Goal: Task Accomplishment & Management: Complete application form

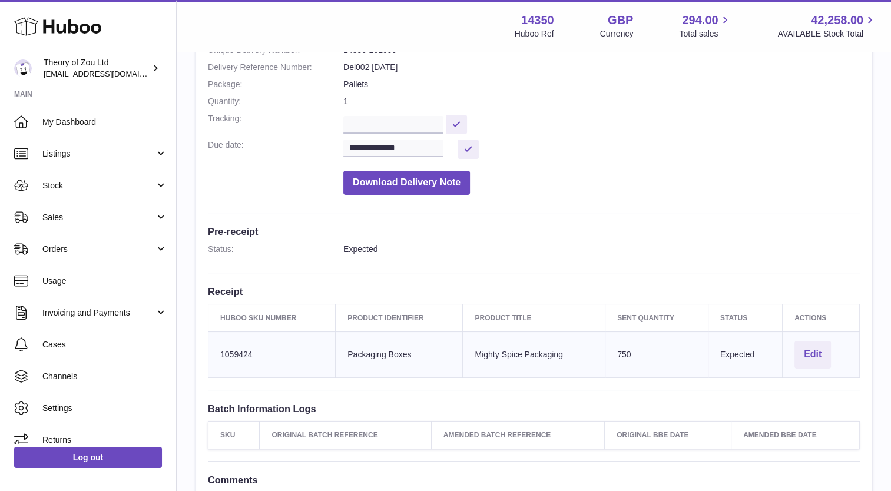
scroll to position [35, 0]
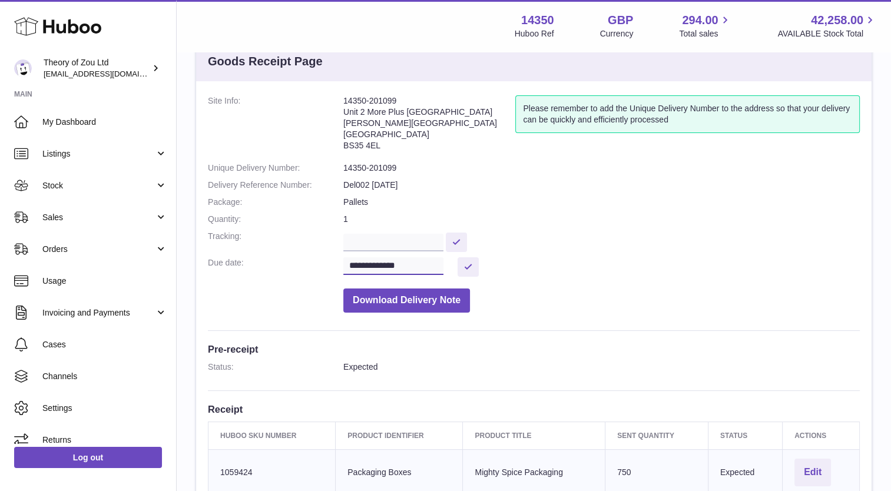
click at [440, 268] on input "**********" at bounding box center [393, 266] width 100 height 18
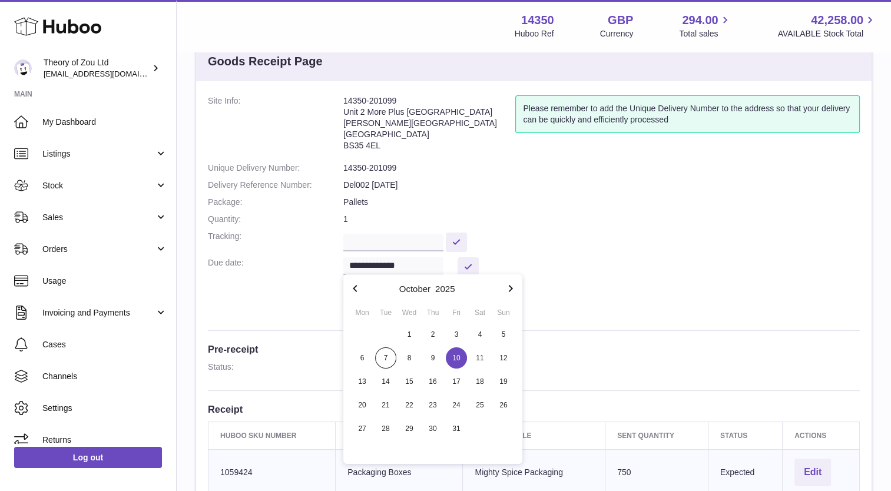
click at [602, 275] on dd "**********" at bounding box center [601, 266] width 516 height 19
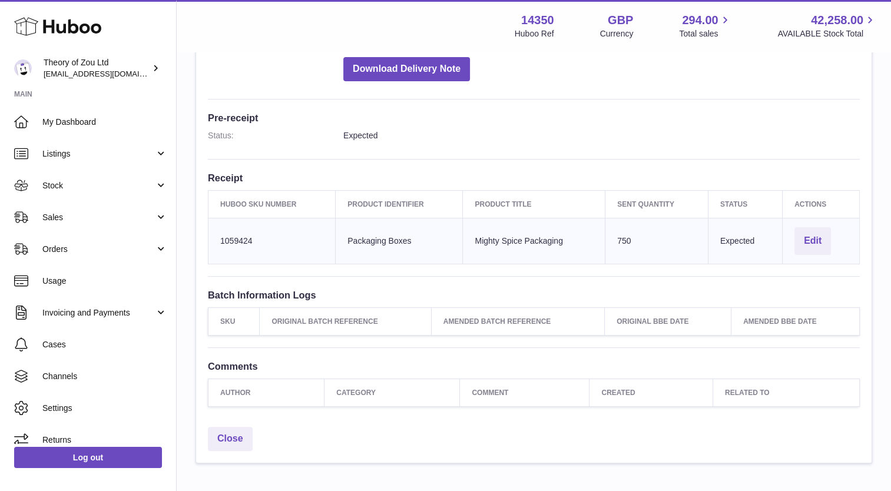
scroll to position [212, 0]
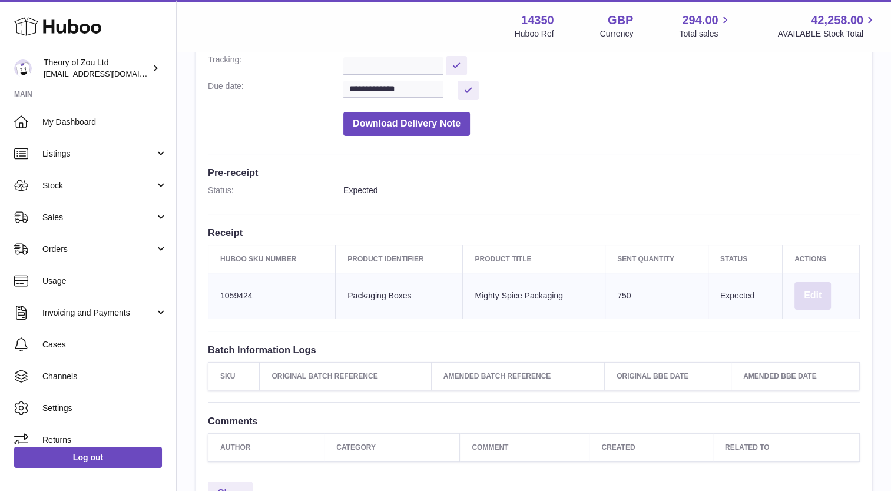
click at [815, 294] on button "Edit" at bounding box center [812, 296] width 36 height 28
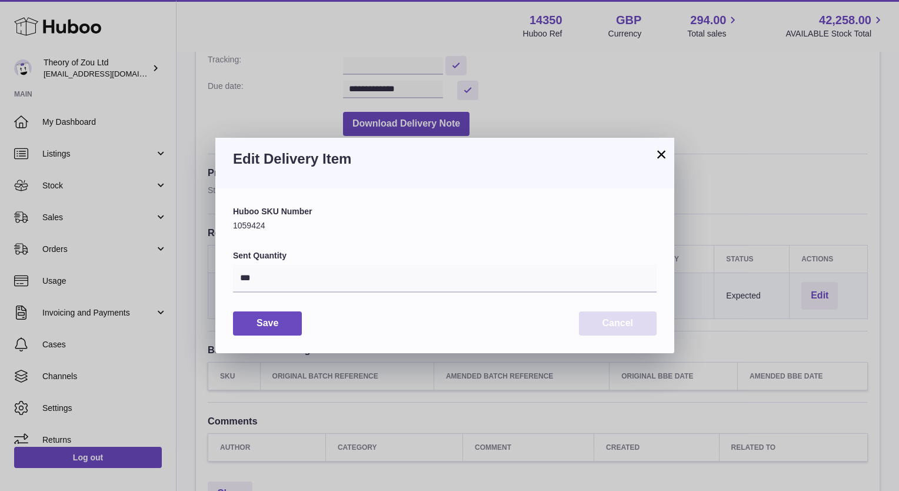
click at [594, 318] on button "Cancel" at bounding box center [618, 323] width 78 height 24
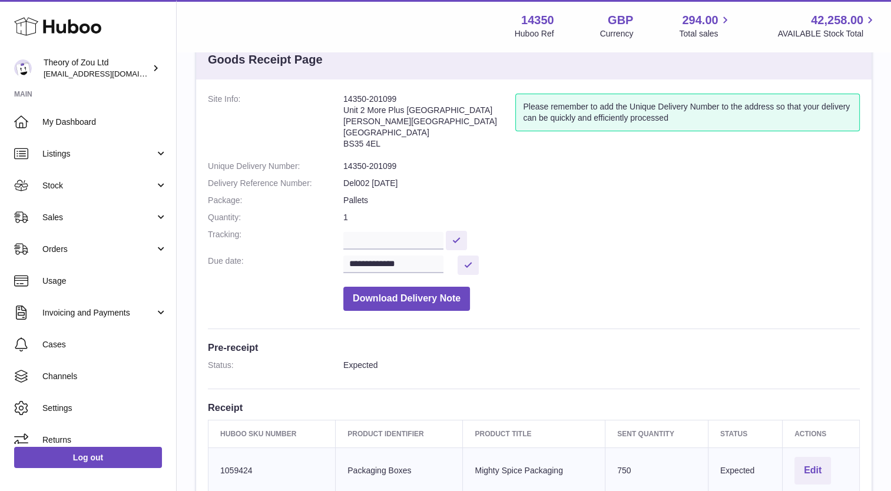
scroll to position [35, 0]
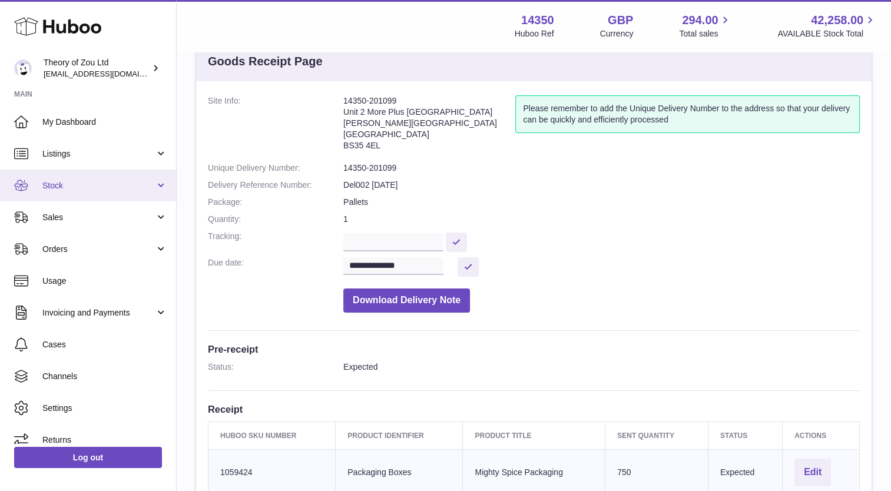
click at [94, 180] on link "Stock" at bounding box center [88, 186] width 176 height 32
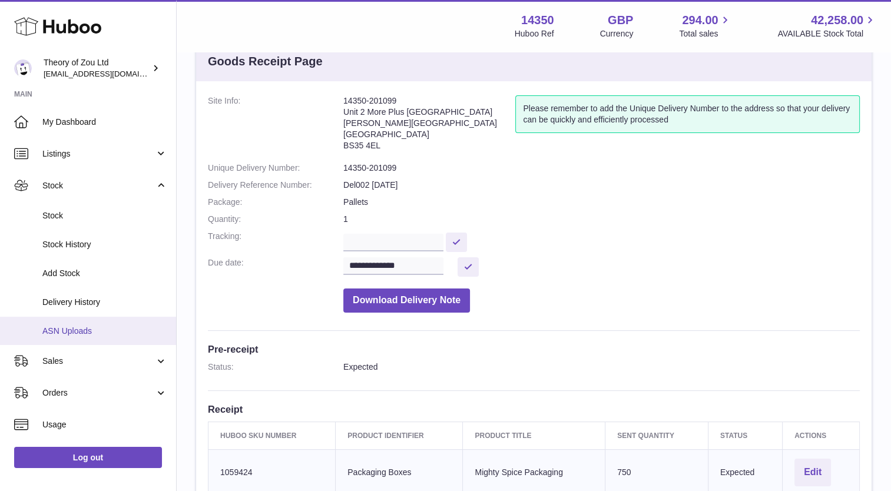
click at [81, 328] on span "ASN Uploads" at bounding box center [104, 331] width 125 height 11
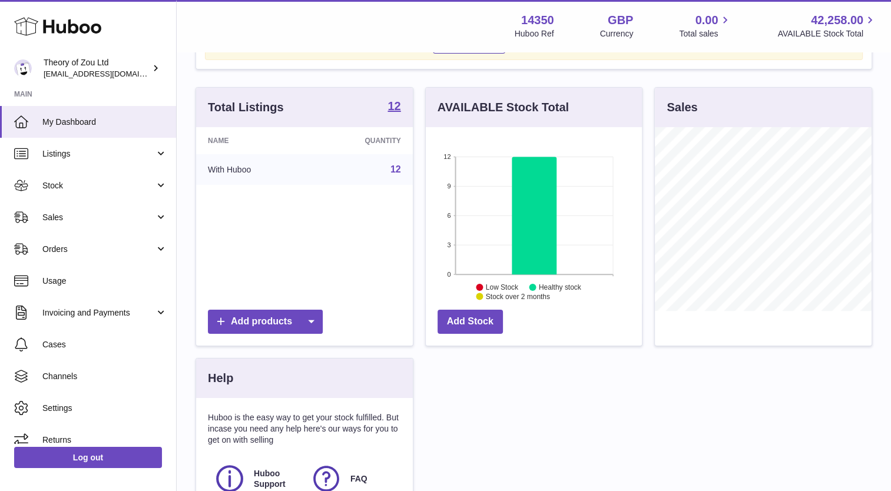
scroll to position [22, 0]
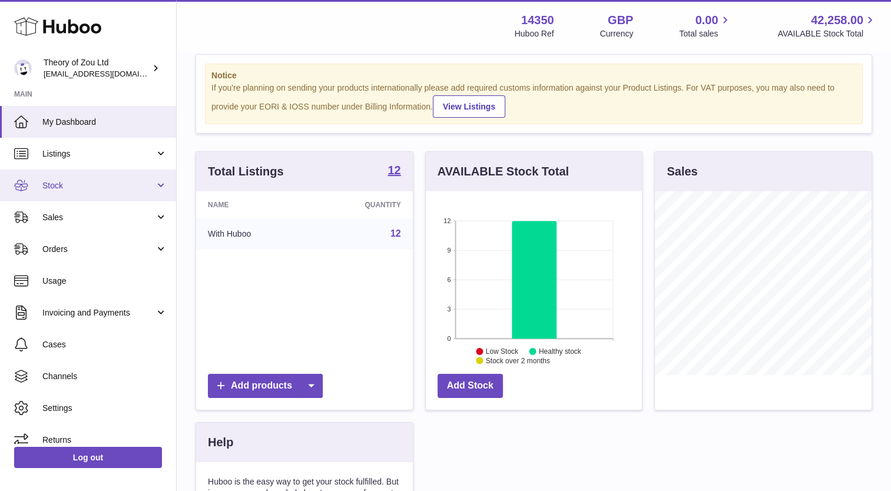
click at [103, 180] on span "Stock" at bounding box center [98, 185] width 112 height 11
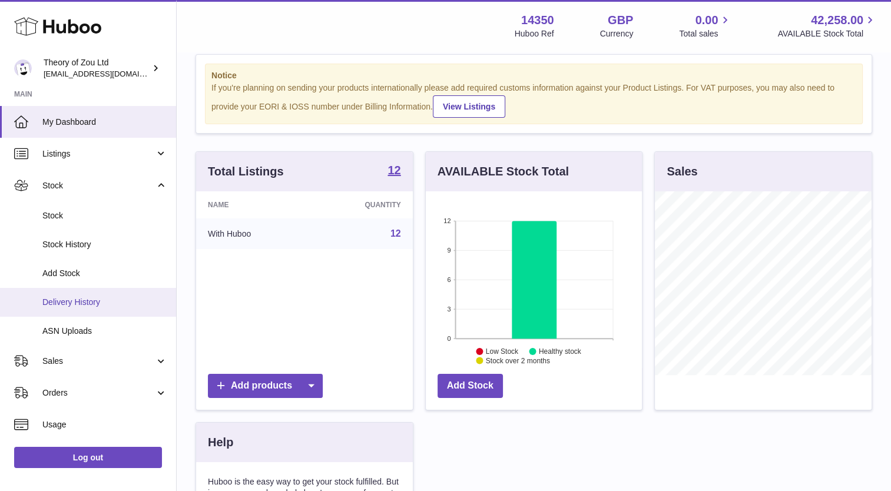
click at [89, 301] on span "Delivery History" at bounding box center [104, 302] width 125 height 11
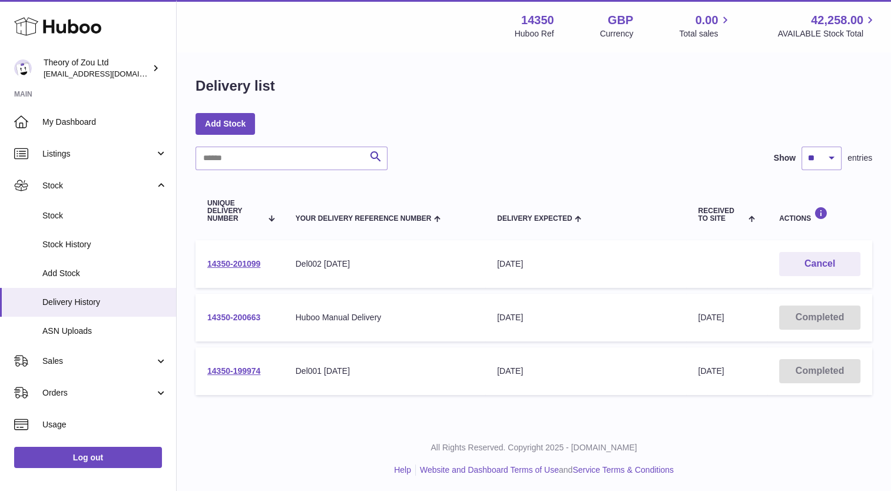
click at [238, 320] on link "14350-200663" at bounding box center [233, 317] width 53 height 9
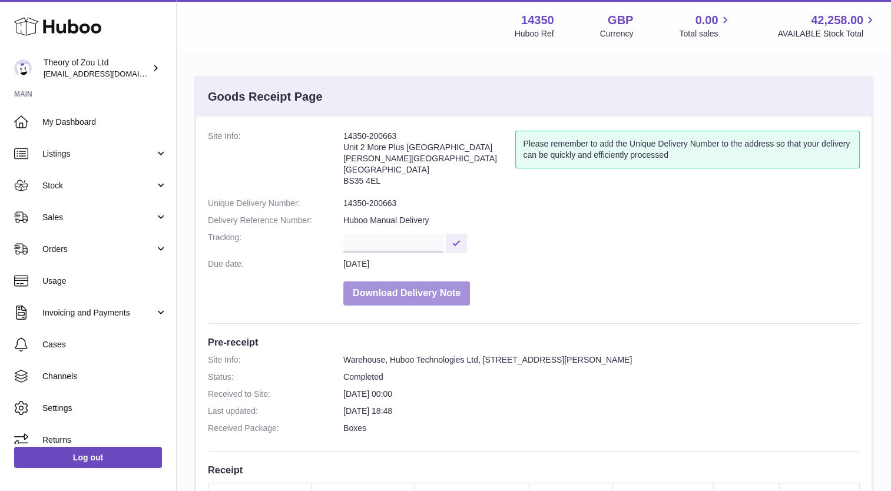
click at [387, 295] on button "Download Delivery Note" at bounding box center [406, 293] width 127 height 24
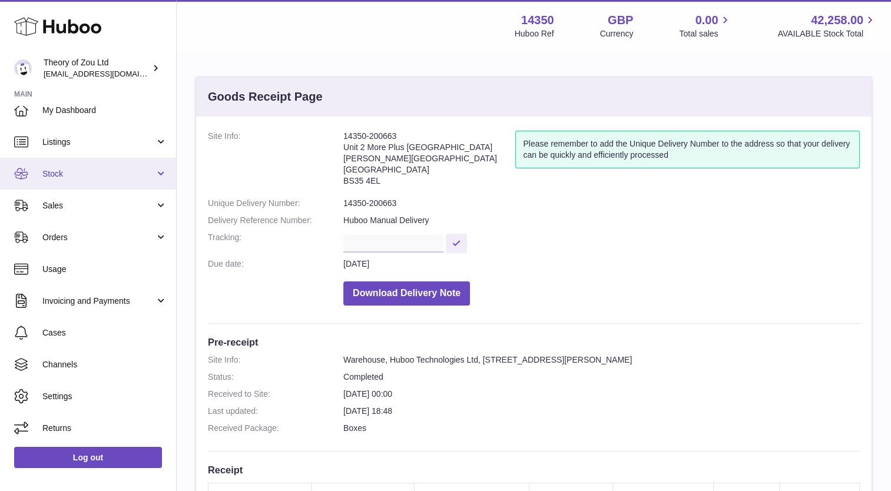
click at [104, 180] on link "Stock" at bounding box center [88, 174] width 176 height 32
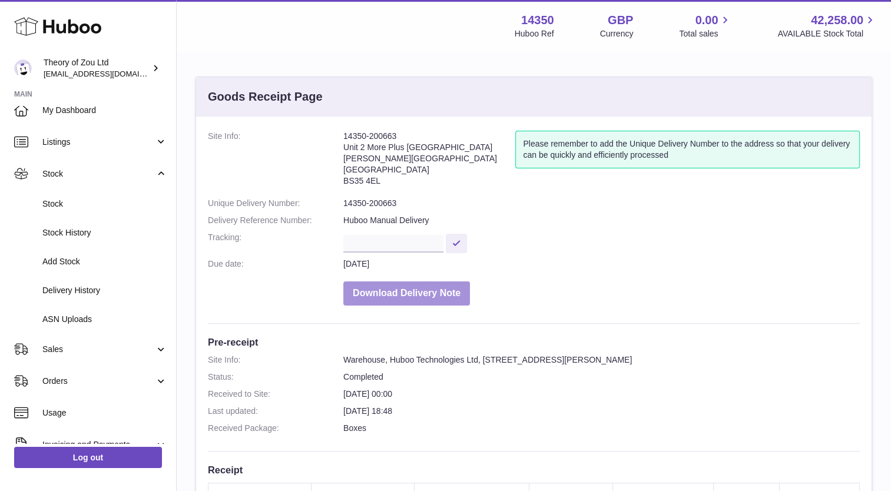
click at [380, 286] on button "Download Delivery Note" at bounding box center [406, 293] width 127 height 24
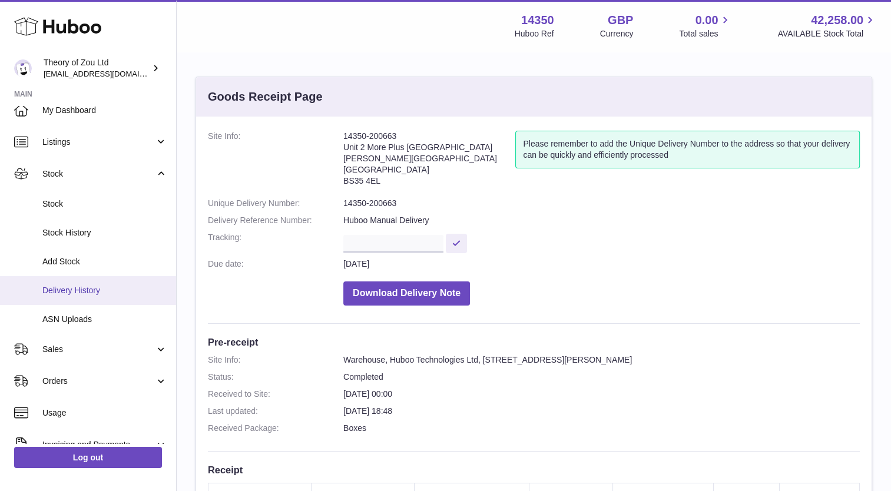
click at [84, 286] on span "Delivery History" at bounding box center [104, 290] width 125 height 11
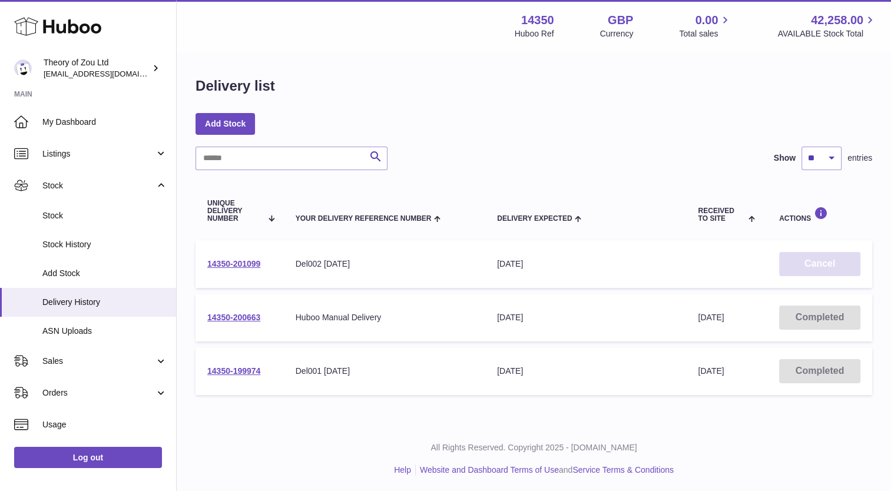
click at [812, 267] on button "Cancel" at bounding box center [819, 264] width 81 height 24
click at [233, 121] on link "Add Stock" at bounding box center [224, 123] width 59 height 21
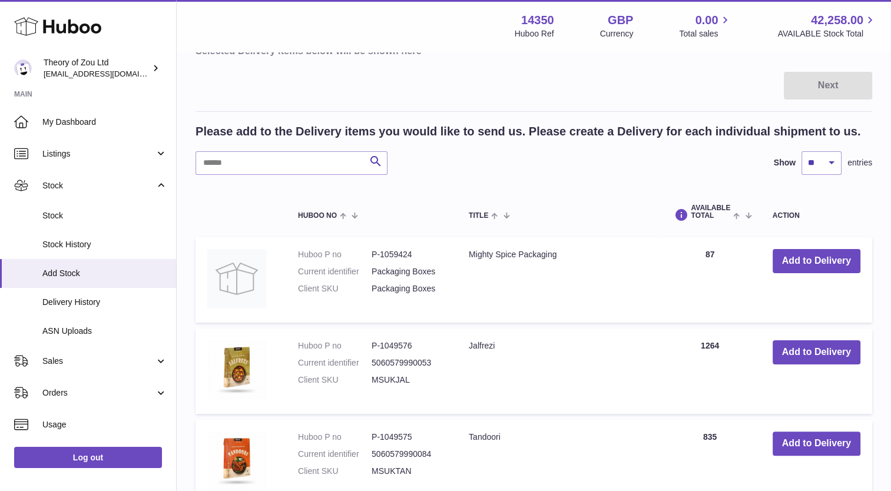
scroll to position [177, 0]
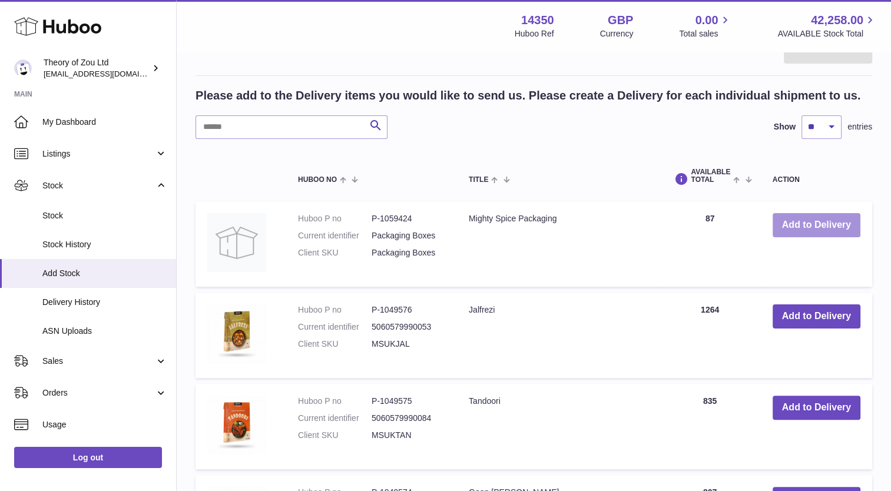
click at [795, 227] on button "Add to Delivery" at bounding box center [816, 225] width 88 height 24
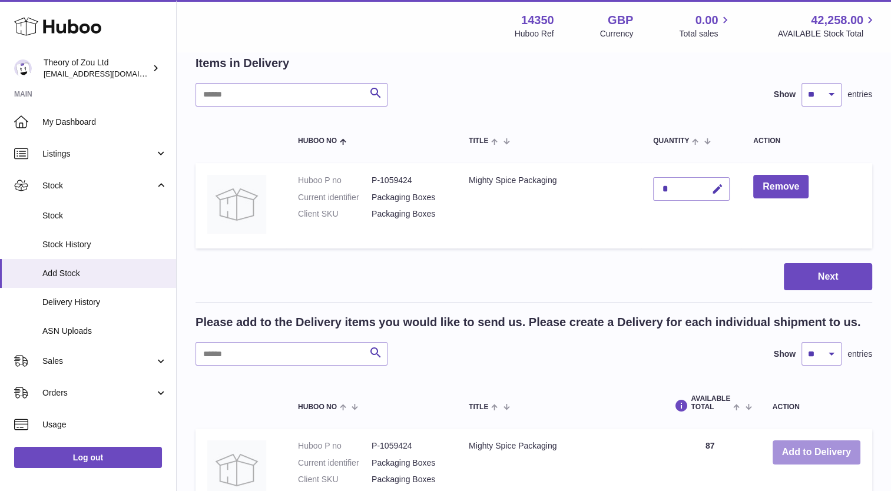
scroll to position [59, 0]
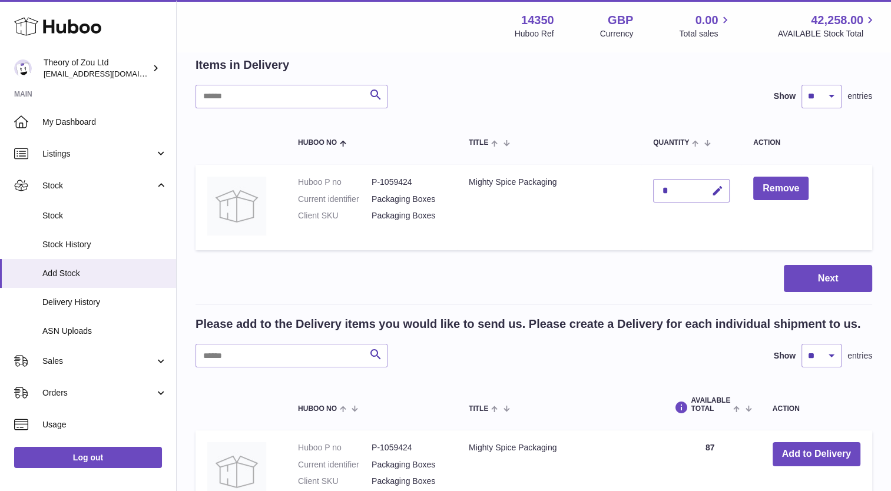
click at [668, 185] on div "*" at bounding box center [691, 191] width 77 height 24
click at [718, 191] on icon "button" at bounding box center [717, 191] width 12 height 12
drag, startPoint x: 672, startPoint y: 190, endPoint x: 633, endPoint y: 189, distance: 39.4
click at [633, 189] on tr "Huboo P no P-1059424 Current identifier Packaging Boxes Client SKU Packaging Bo…" at bounding box center [533, 207] width 676 height 85
type input "***"
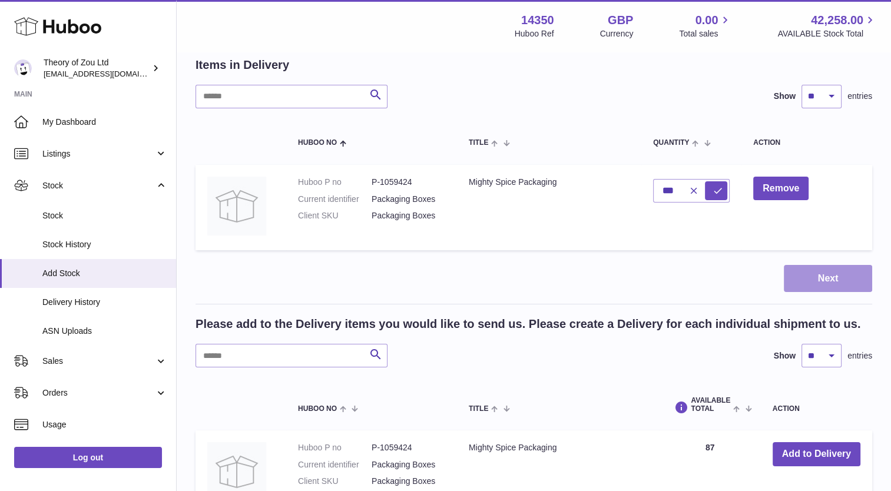
click at [825, 279] on button "Next" at bounding box center [827, 279] width 88 height 28
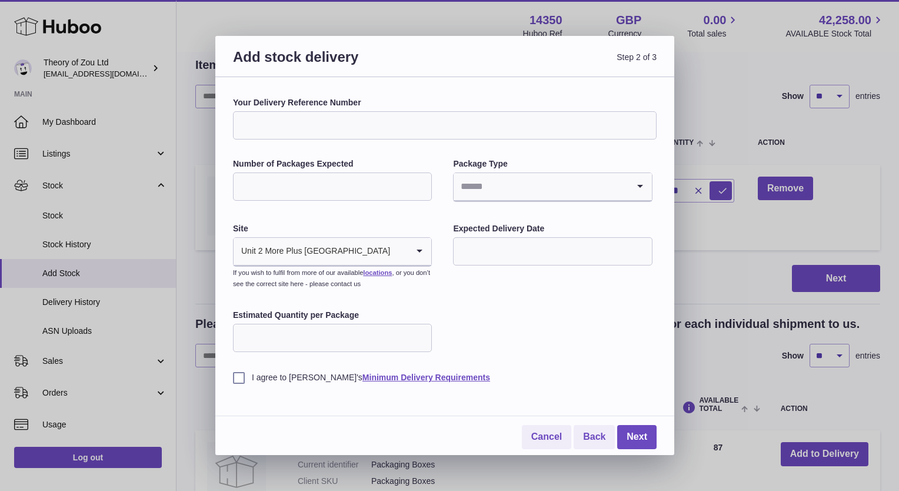
click at [373, 123] on input "Your Delivery Reference Number" at bounding box center [445, 125] width 424 height 28
type input "**********"
type input "*"
type input "***"
click at [495, 189] on input "Search for option" at bounding box center [541, 186] width 174 height 27
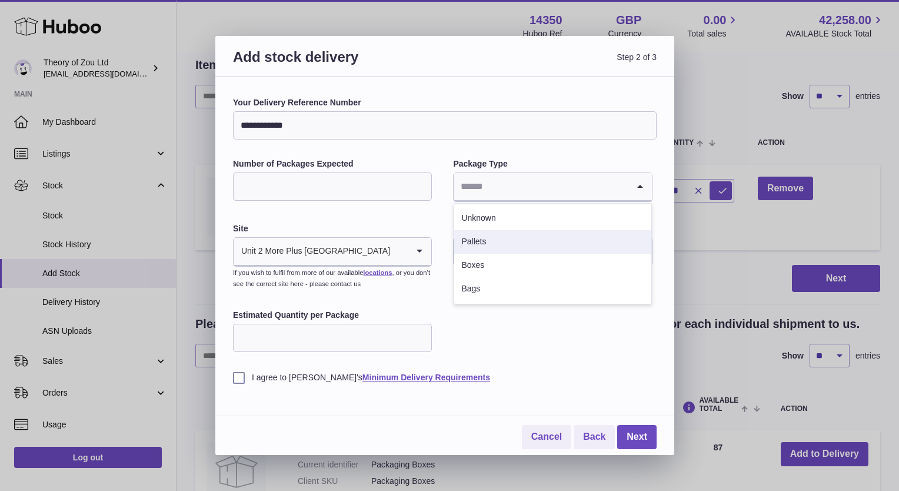
click at [490, 244] on li "Pallets" at bounding box center [552, 242] width 197 height 24
click at [476, 252] on input "text" at bounding box center [552, 251] width 199 height 28
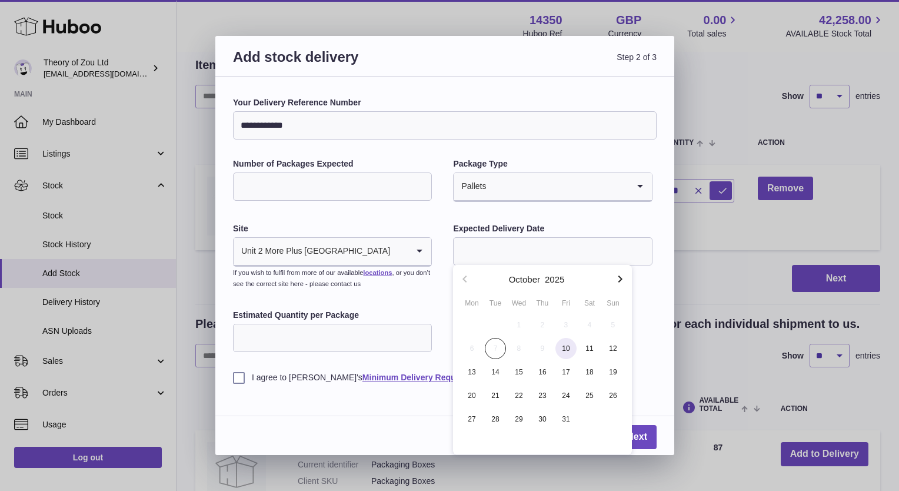
click at [566, 350] on span "10" at bounding box center [566, 348] width 21 height 21
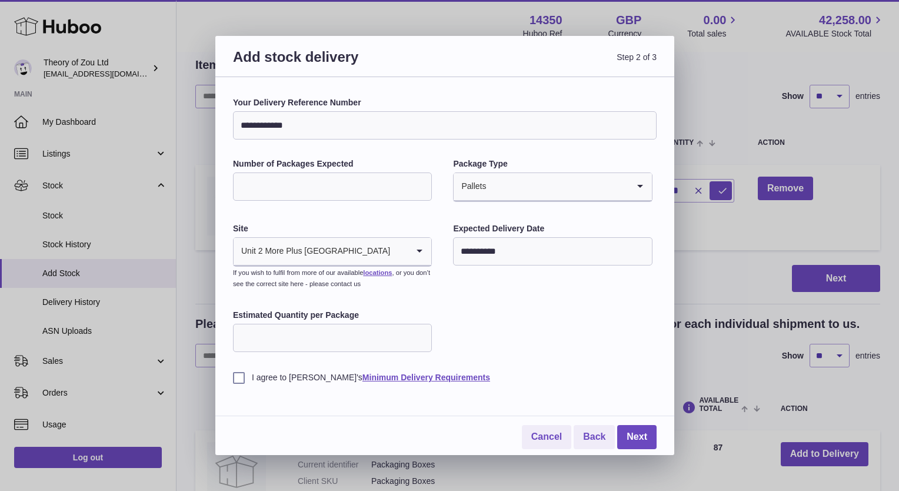
drag, startPoint x: 469, startPoint y: 250, endPoint x: 456, endPoint y: 250, distance: 13.6
click at [456, 250] on input "**********" at bounding box center [552, 251] width 199 height 28
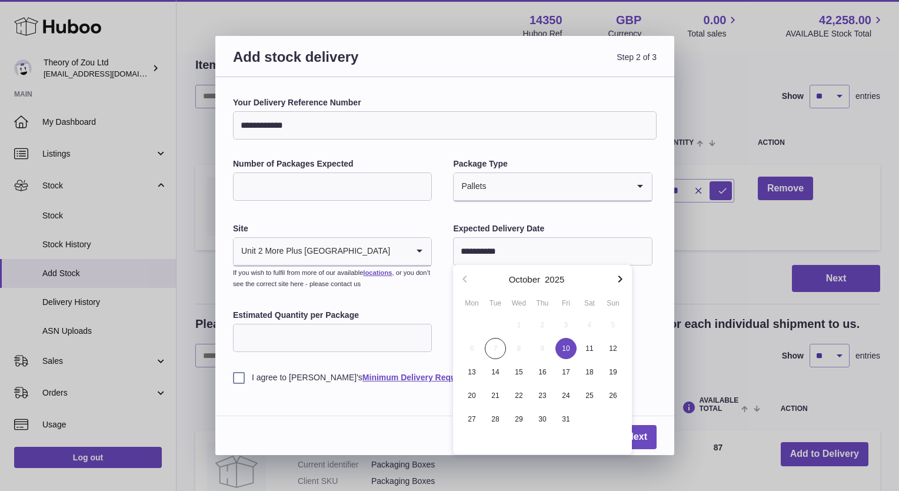
click at [561, 225] on label "Expected Delivery Date" at bounding box center [552, 228] width 199 height 11
type input "**********"
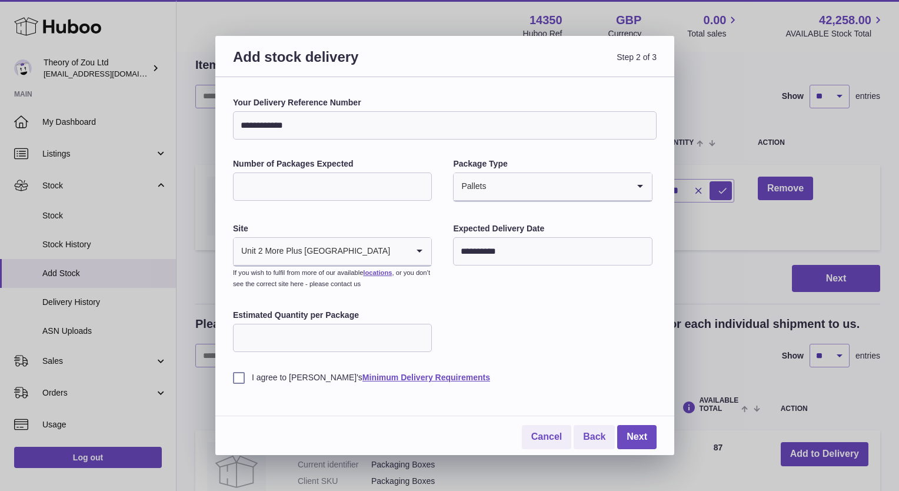
click at [381, 338] on input "***" at bounding box center [332, 338] width 199 height 28
drag, startPoint x: 275, startPoint y: 341, endPoint x: 190, endPoint y: 333, distance: 86.4
click at [190, 333] on div "**********" at bounding box center [449, 245] width 899 height 491
type input "*"
click at [241, 378] on label "I agree to Huboo's Minimum Delivery Requirements" at bounding box center [445, 377] width 424 height 11
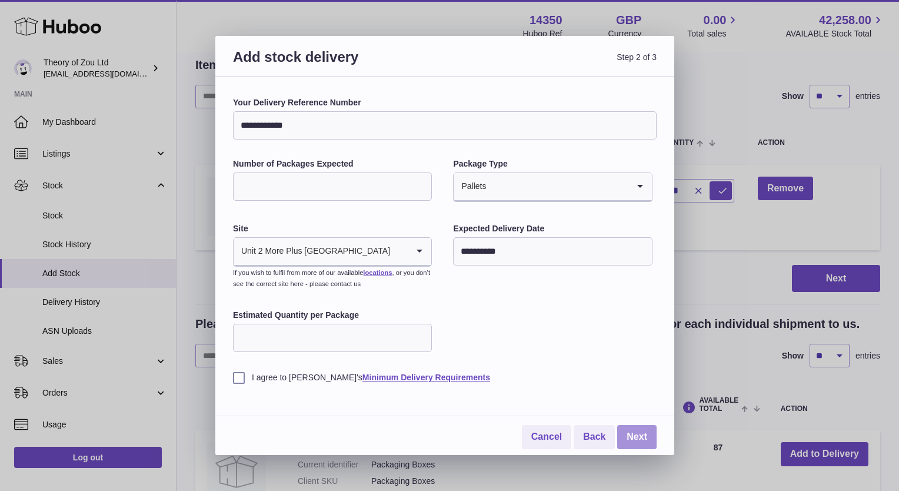
click at [640, 436] on link "Next" at bounding box center [636, 437] width 39 height 24
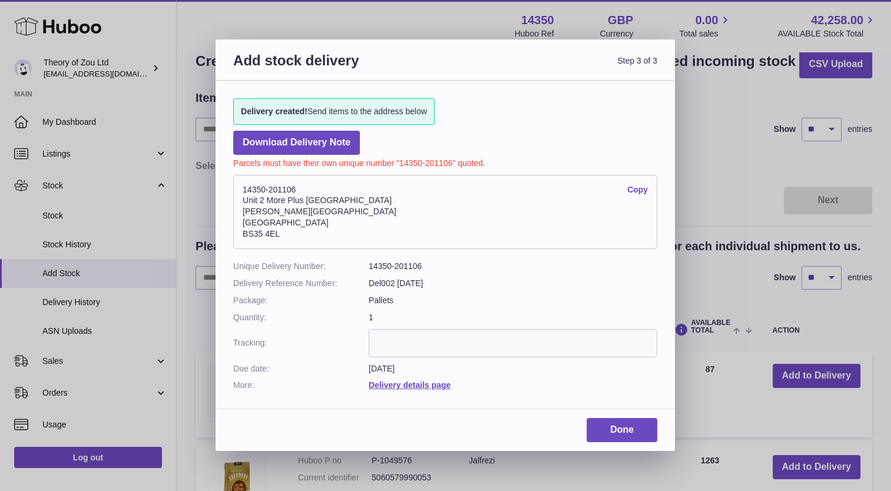
scroll to position [0, 0]
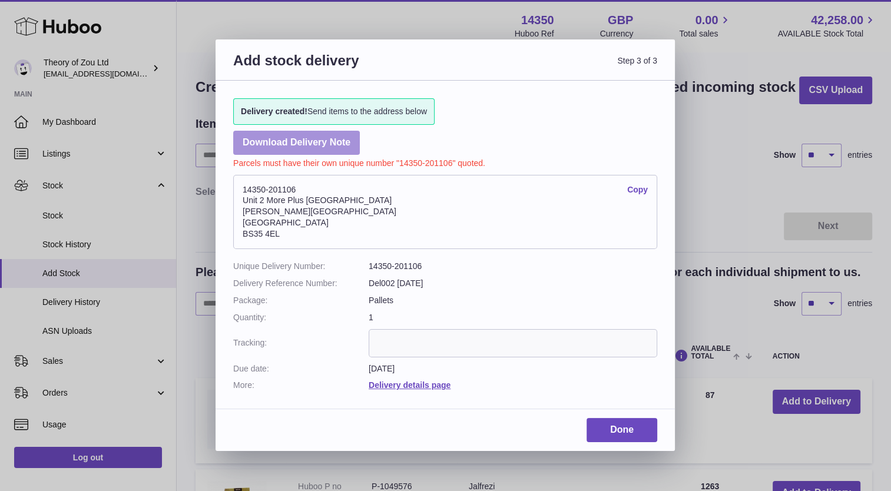
click at [328, 138] on link "Download Delivery Note" at bounding box center [296, 143] width 127 height 24
click at [702, 199] on div "Add stock delivery Step 3 of 3 Delivery created! Send items to the address belo…" at bounding box center [445, 245] width 891 height 491
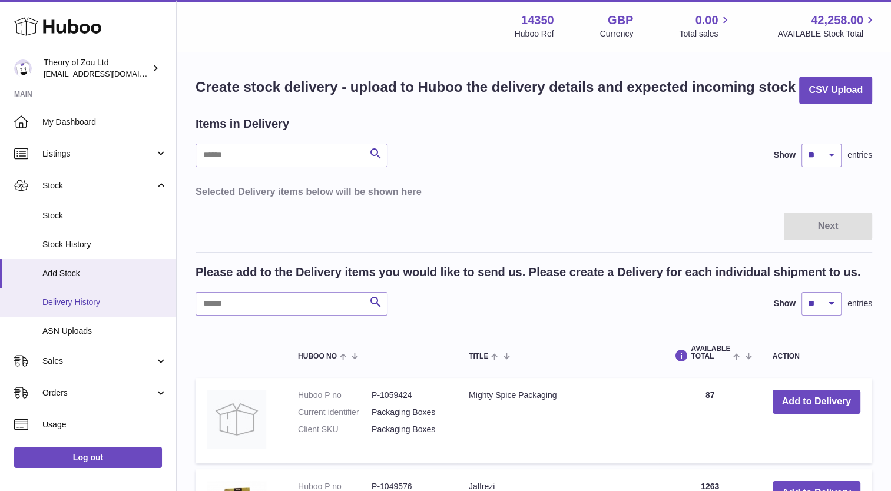
click at [75, 306] on span "Delivery History" at bounding box center [104, 302] width 125 height 11
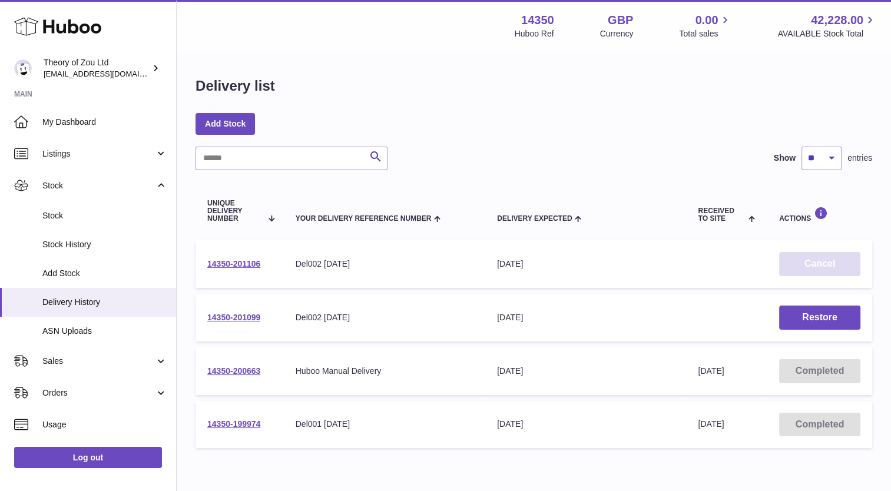
click at [824, 261] on button "Cancel" at bounding box center [819, 264] width 81 height 24
click at [803, 316] on button "Restore" at bounding box center [819, 318] width 81 height 24
click at [250, 314] on link "14350-201099" at bounding box center [233, 317] width 53 height 9
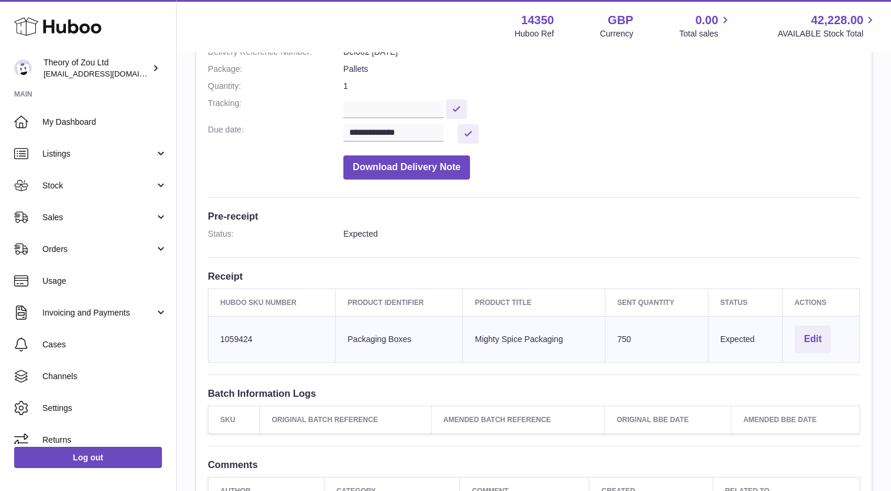
scroll to position [177, 0]
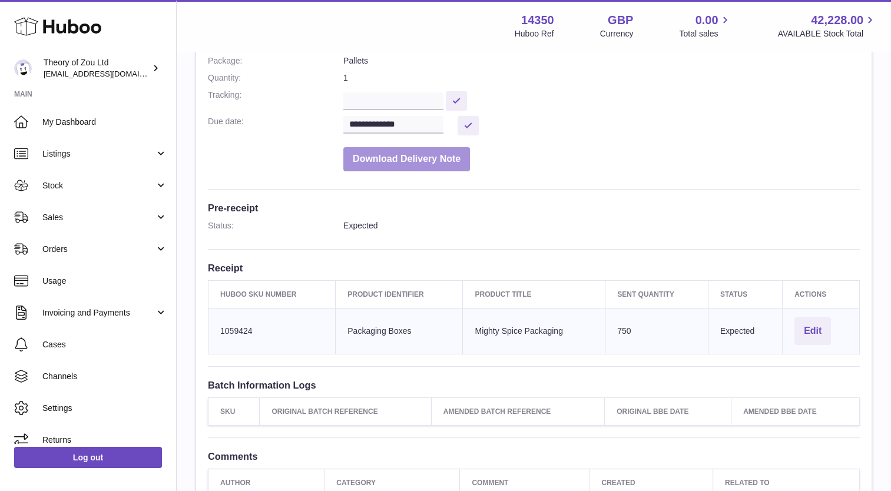
click at [434, 151] on button "Download Delivery Note" at bounding box center [406, 159] width 127 height 24
click at [654, 148] on dd "Download Delivery Note" at bounding box center [601, 156] width 516 height 30
click at [629, 46] on div "Menu Huboo 14350 Huboo Ref GBP Currency 0.00 Total sales 42,228.00 AVAILABLE St…" at bounding box center [534, 26] width 714 height 52
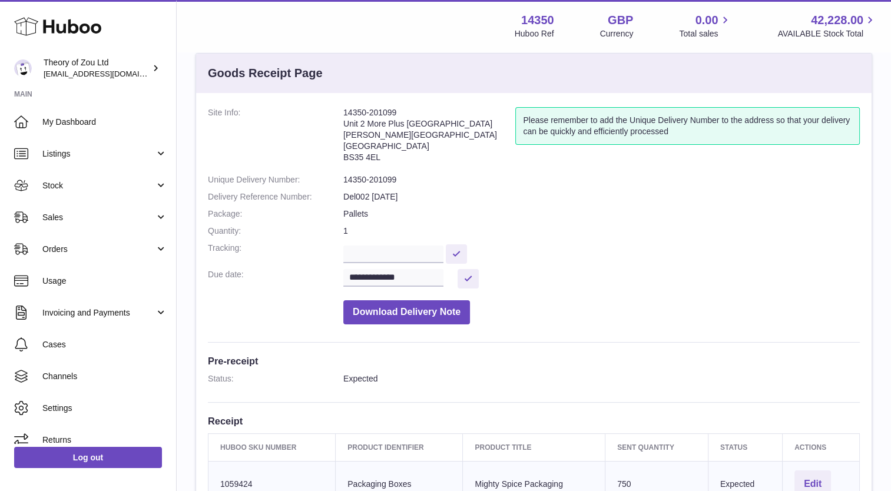
scroll to position [0, 0]
